Goal: Transaction & Acquisition: Purchase product/service

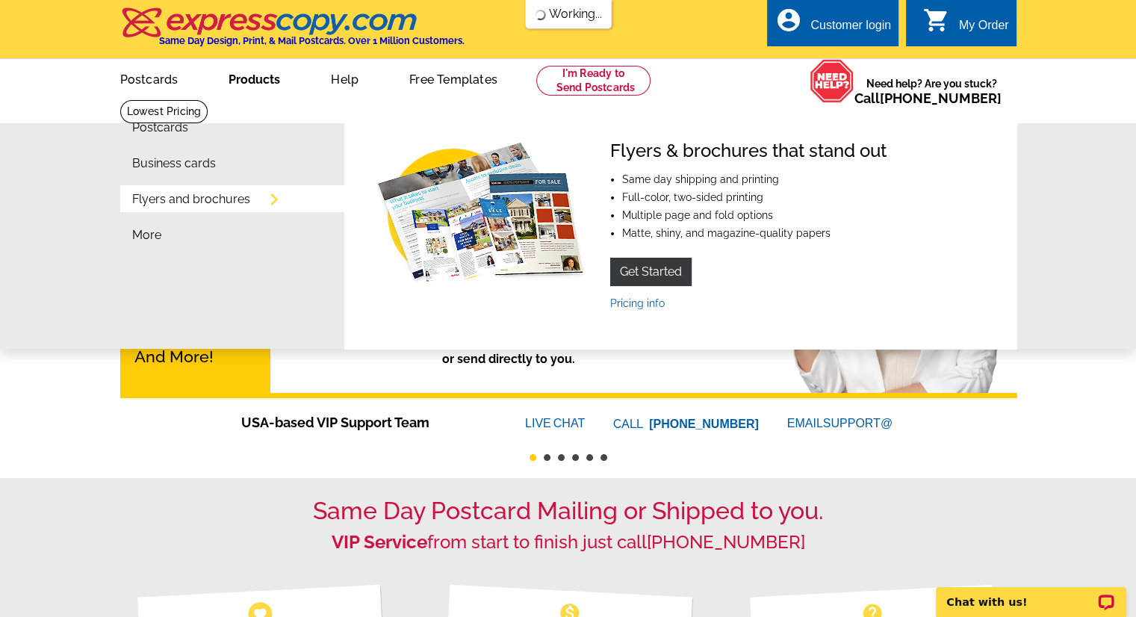
click at [202, 205] on link "Flyers and brochures" at bounding box center [191, 199] width 118 height 12
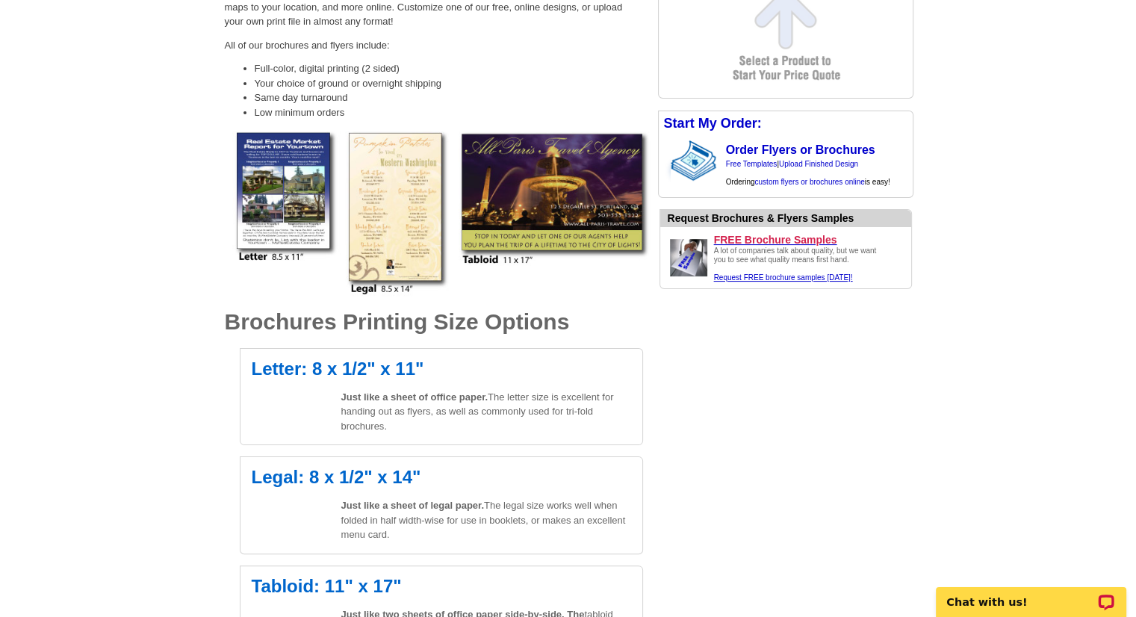
scroll to position [299, 0]
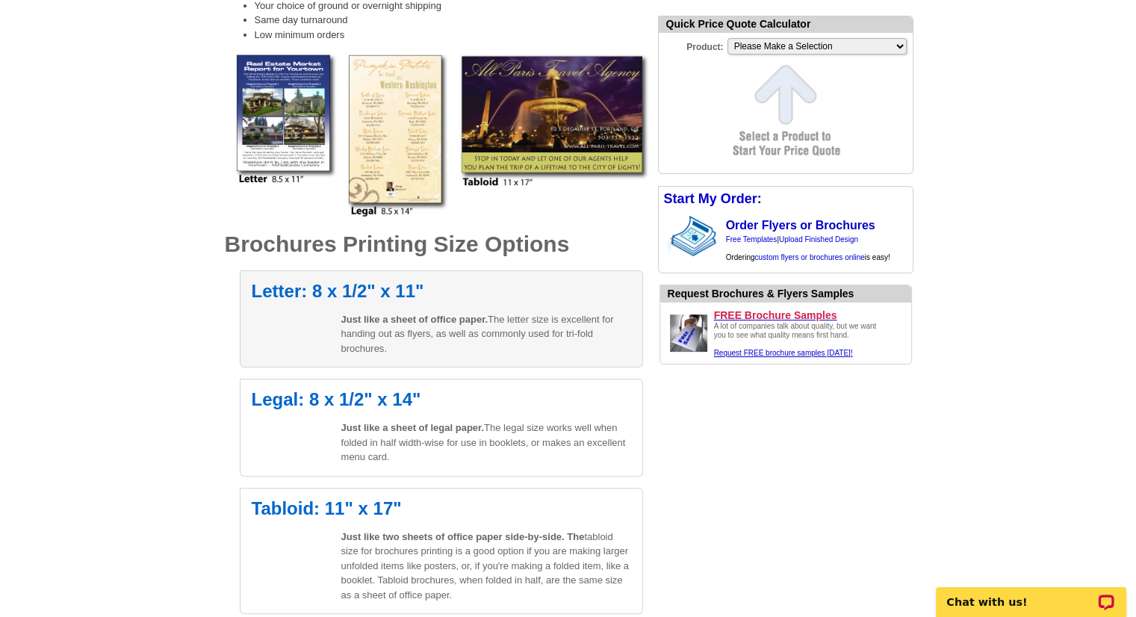
click at [541, 280] on div "Letter: 8 x 1/2" x 11" Just like a sheet of office paper. The letter size is ex…" at bounding box center [441, 319] width 403 height 98
select select "6"
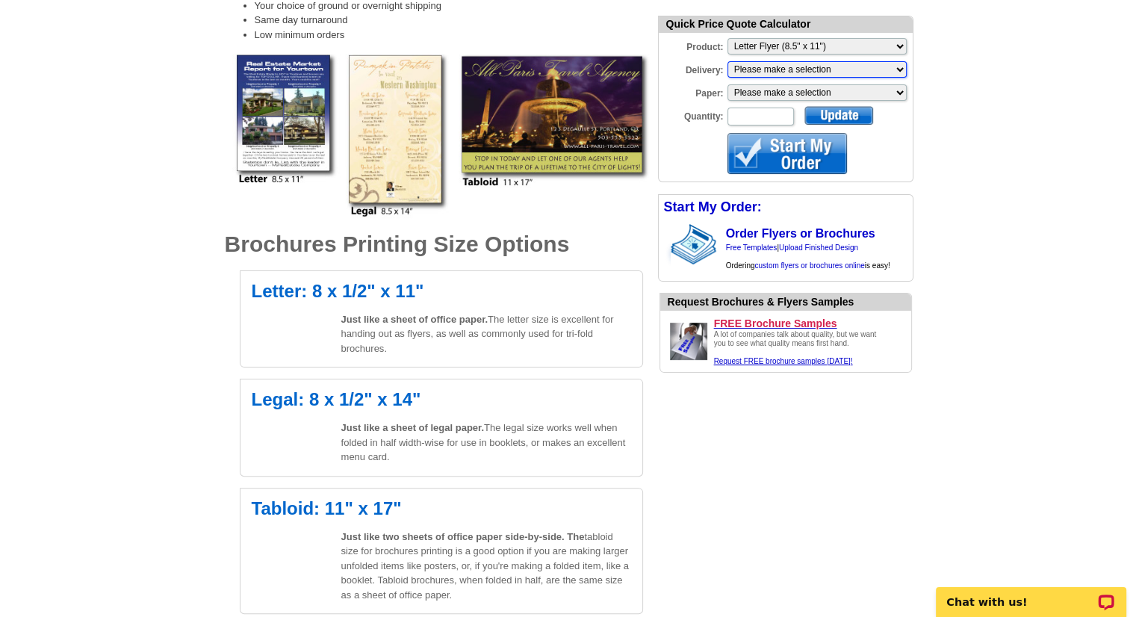
click at [774, 68] on select "Please make a selection Print + Address+USPS First Class Print-Only+Shipped To …" at bounding box center [816, 69] width 179 height 16
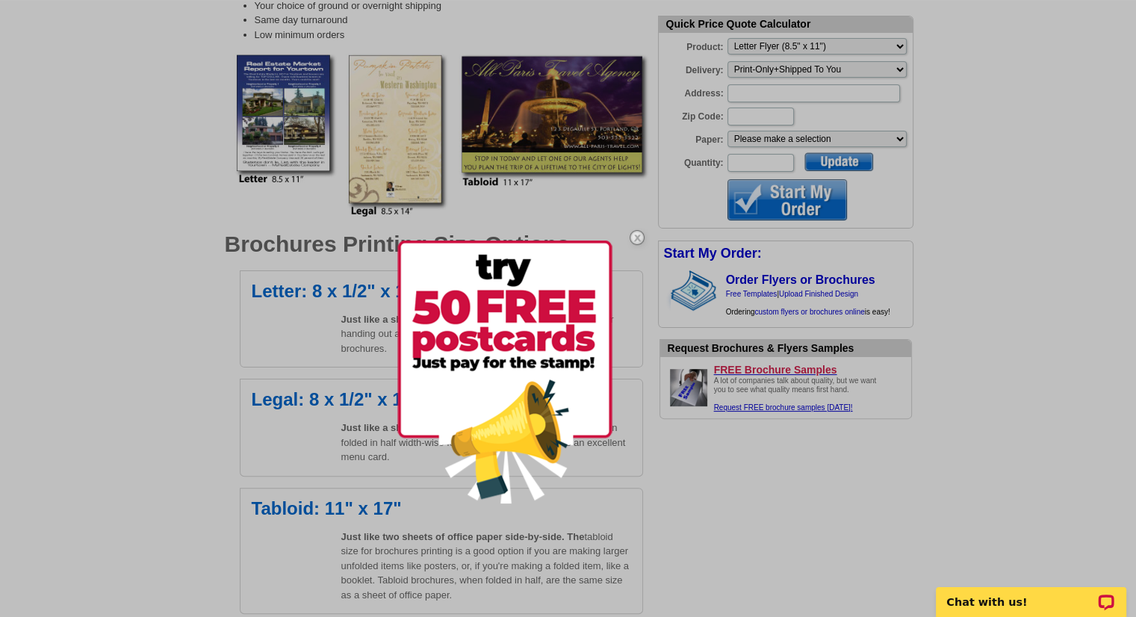
click at [632, 233] on img at bounding box center [636, 237] width 43 height 43
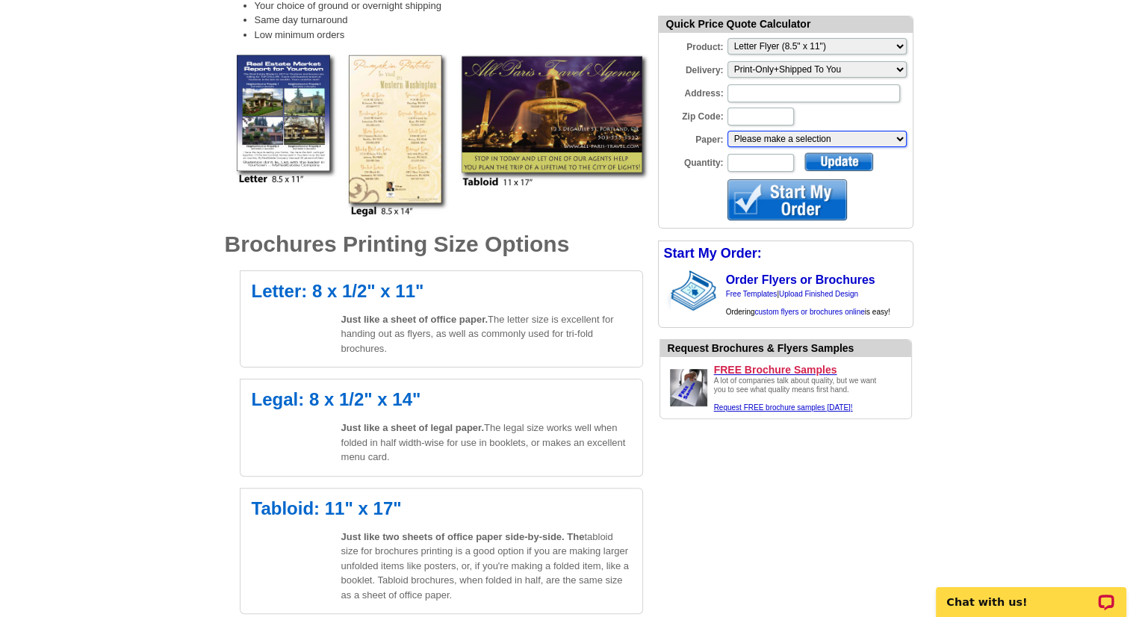
click at [773, 140] on select "Please make a selection Uncoated Heavy Card Stock Uncoated Cover Stock Regular …" at bounding box center [816, 139] width 179 height 16
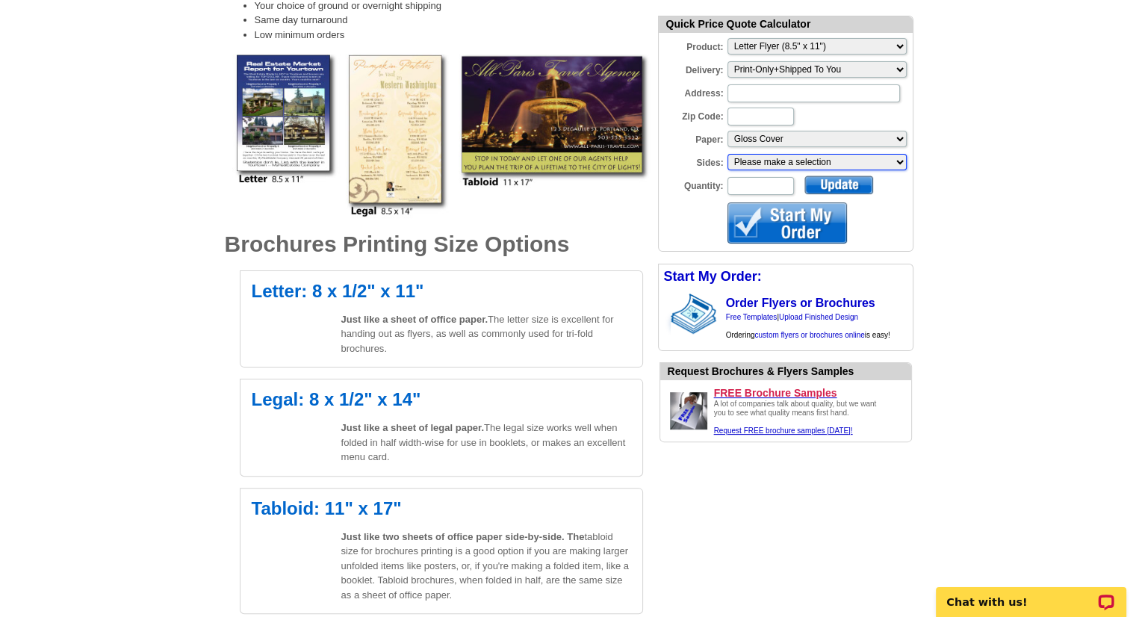
click at [768, 163] on select "Please make a selection One sided, color Two sided, color + B/W Two sided, full…" at bounding box center [816, 162] width 179 height 16
select select "1"
click at [727, 155] on select "Please make a selection One sided, color Two sided, color + B/W Two sided, full…" at bounding box center [816, 162] width 179 height 16
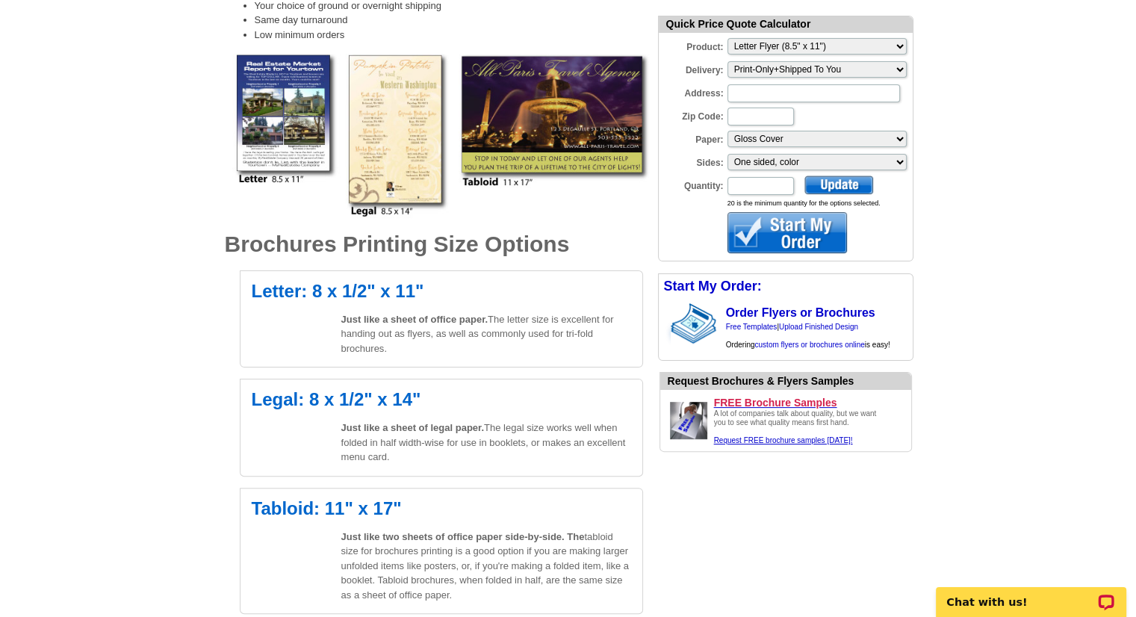
click at [756, 227] on div at bounding box center [786, 232] width 119 height 41
